Goal: Information Seeking & Learning: Learn about a topic

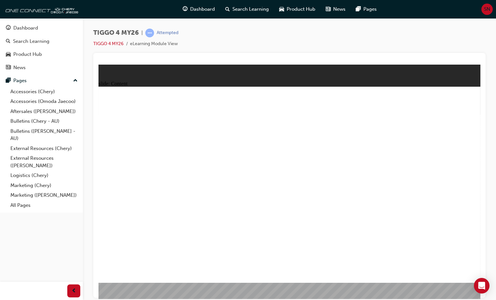
drag, startPoint x: 204, startPoint y: 222, endPoint x: 233, endPoint y: 220, distance: 28.4
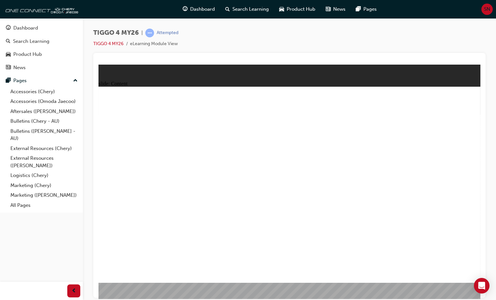
drag, startPoint x: 321, startPoint y: 197, endPoint x: 360, endPoint y: 207, distance: 40.3
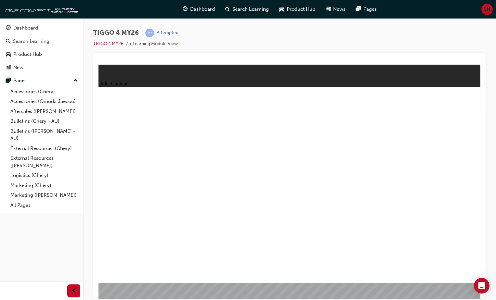
drag, startPoint x: 195, startPoint y: 166, endPoint x: 187, endPoint y: 166, distance: 7.5
